Goal: Task Accomplishment & Management: Manage account settings

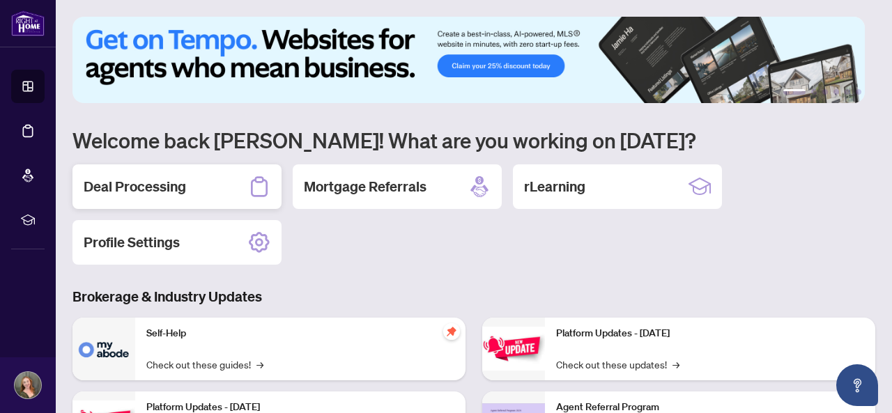
click at [210, 189] on div "Deal Processing" at bounding box center [176, 186] width 209 height 45
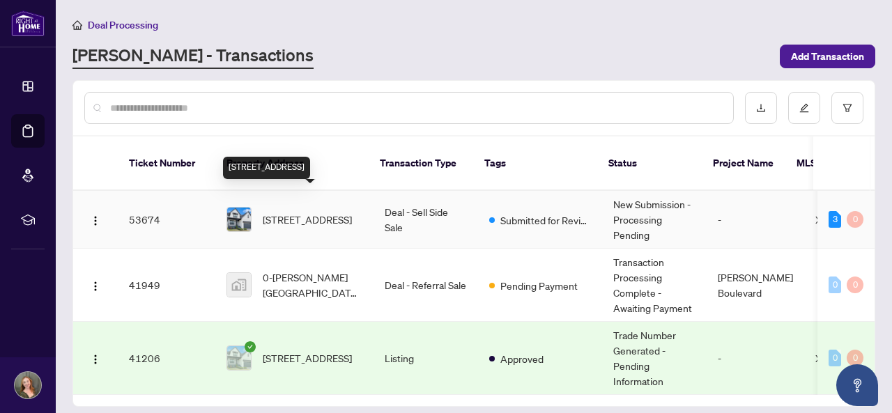
click at [347, 212] on span "[STREET_ADDRESS]" at bounding box center [307, 219] width 89 height 15
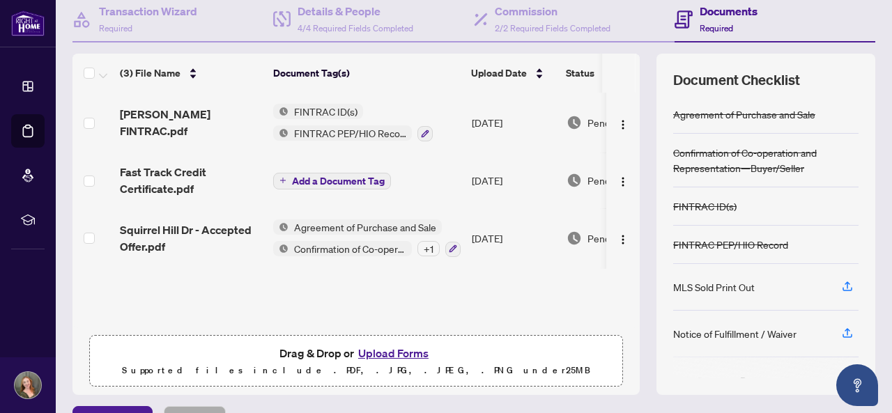
scroll to position [139, 0]
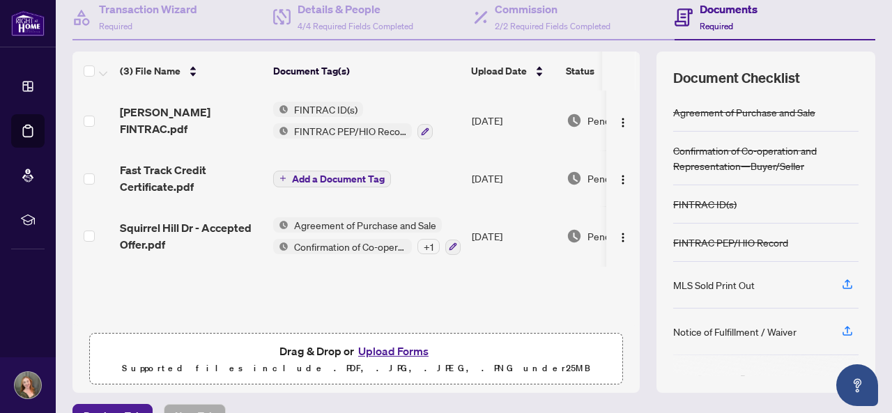
click at [382, 345] on button "Upload Forms" at bounding box center [393, 351] width 79 height 18
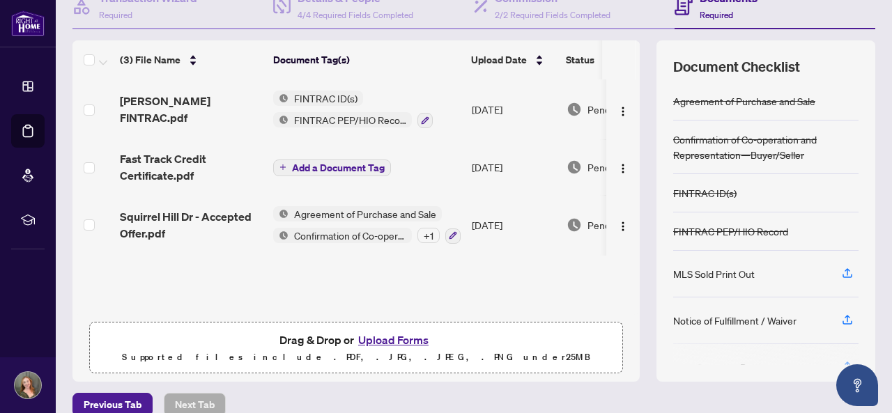
scroll to position [168, 0]
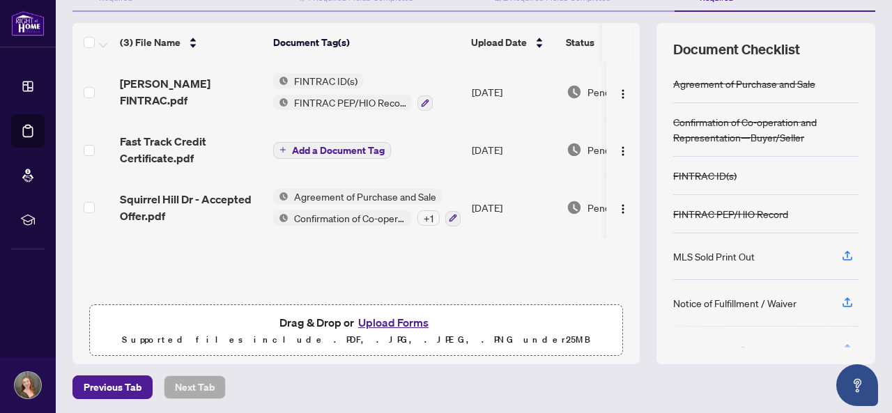
click at [379, 318] on button "Upload Forms" at bounding box center [393, 323] width 79 height 18
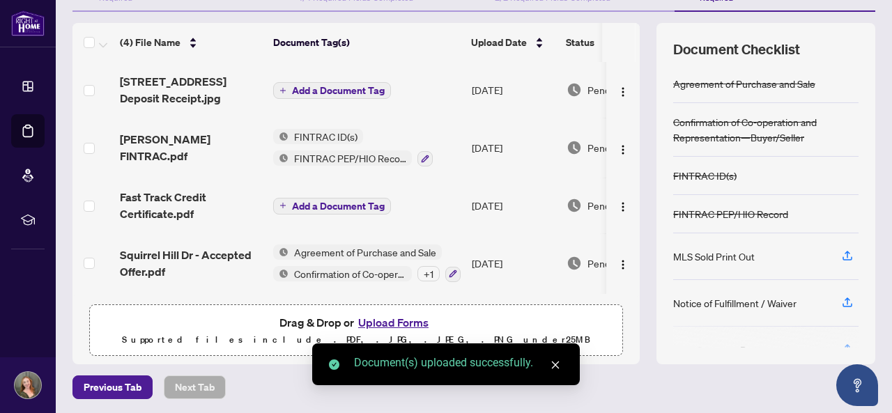
click at [316, 86] on span "Add a Document Tag" at bounding box center [338, 91] width 93 height 10
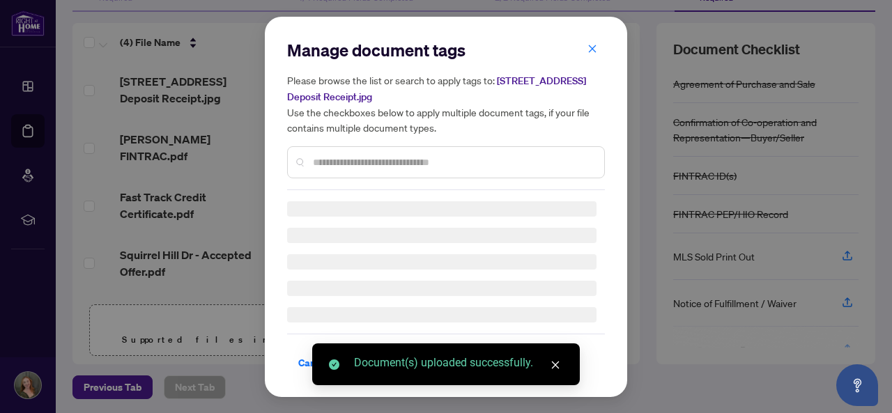
click at [346, 158] on div at bounding box center [446, 162] width 318 height 32
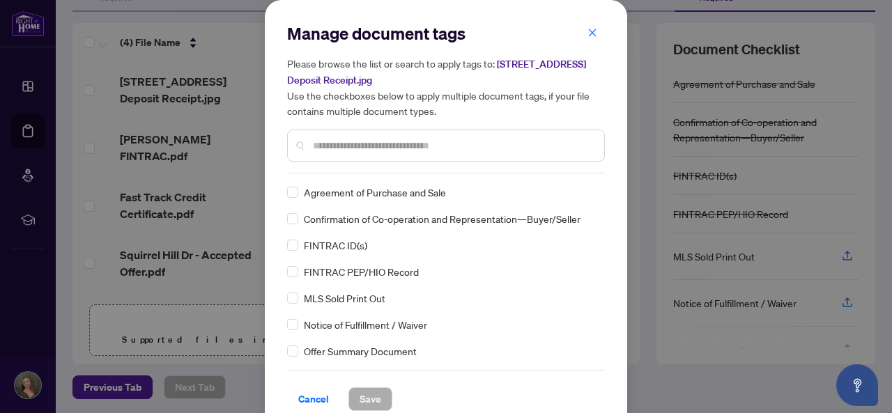
click at [332, 141] on input "text" at bounding box center [453, 145] width 280 height 15
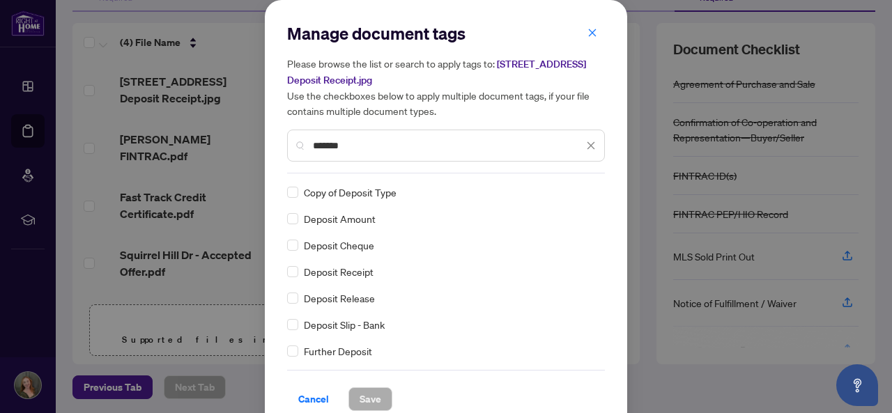
type input "*******"
click at [375, 399] on button "Save" at bounding box center [370, 399] width 44 height 24
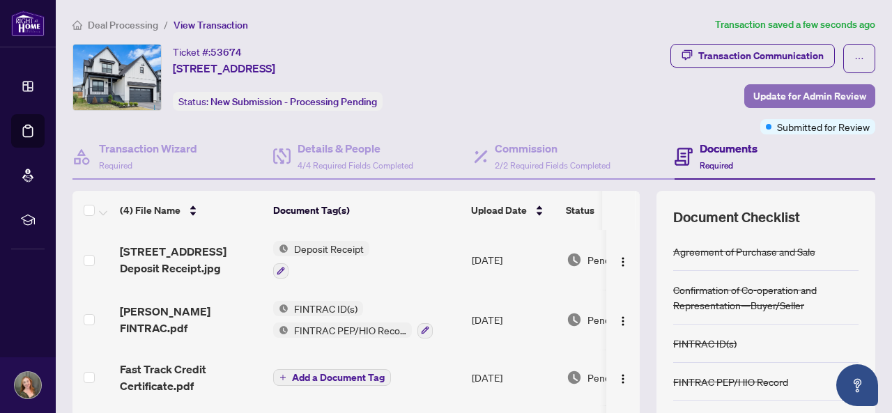
click at [817, 101] on span "Update for Admin Review" at bounding box center [809, 96] width 113 height 22
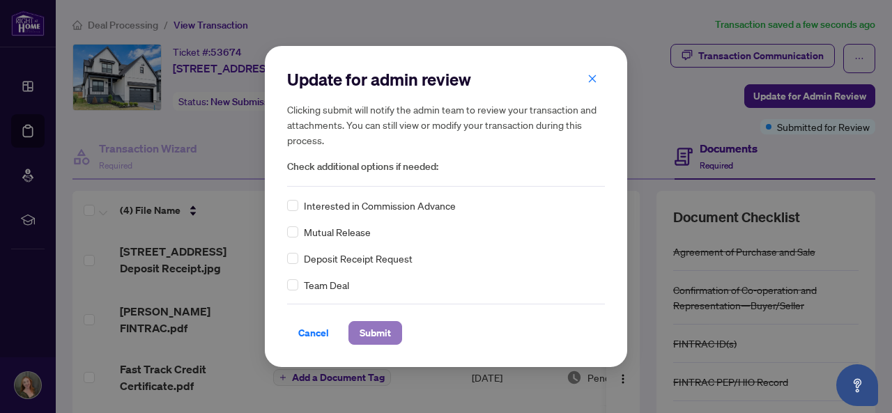
click at [368, 337] on span "Submit" at bounding box center [375, 333] width 31 height 22
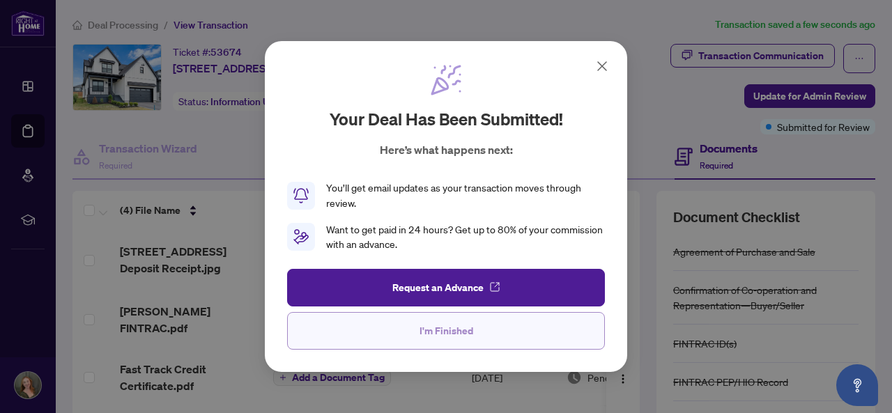
click at [372, 338] on button "I'm Finished" at bounding box center [446, 331] width 318 height 38
